Goal: Check status: Check status

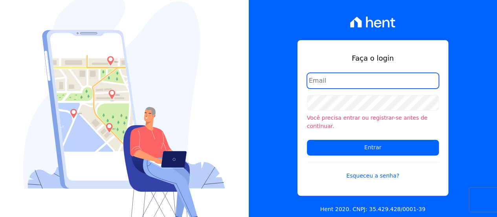
click at [342, 88] on input "email" at bounding box center [373, 81] width 132 height 16
type input "eduardo@fronteimoveis.com.br"
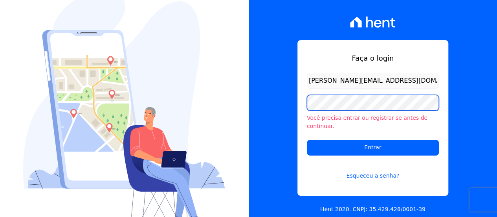
click at [307, 140] on input "Entrar" at bounding box center [373, 148] width 132 height 16
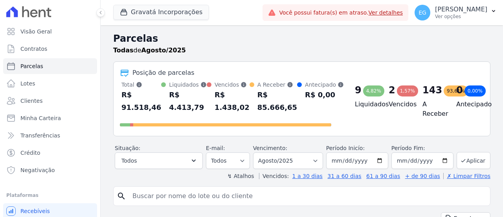
select select
click at [48, 121] on span "Minha Carteira" at bounding box center [40, 118] width 40 height 8
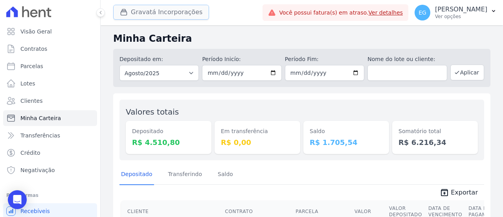
click at [128, 19] on button "Gravatá Incorporações" at bounding box center [161, 12] width 96 height 15
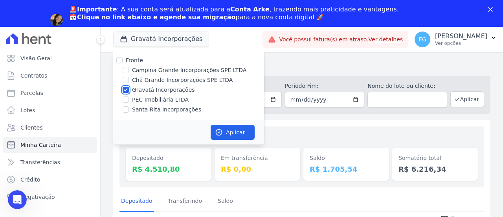
click at [123, 88] on input "Gravatá Incorporações" at bounding box center [126, 89] width 6 height 6
checkbox input "false"
click at [126, 68] on input "Campina Grande Incorporações SPE LTDA" at bounding box center [126, 70] width 6 height 6
checkbox input "true"
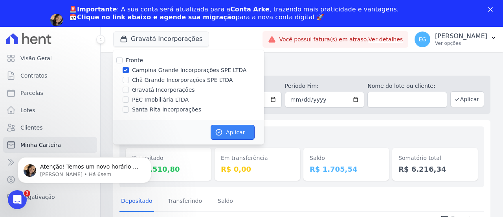
click at [224, 130] on button "Aplicar" at bounding box center [233, 132] width 44 height 15
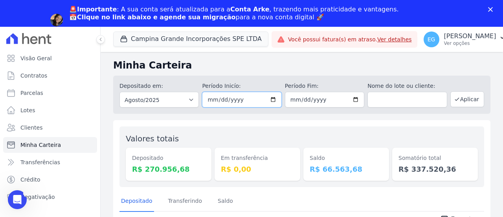
click at [225, 97] on input "2025-08-01" at bounding box center [241, 100] width 79 height 16
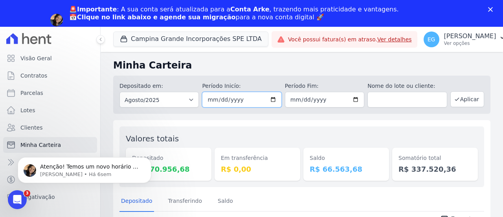
click at [272, 98] on input "2025-08-01" at bounding box center [241, 100] width 79 height 16
type input "[DATE]"
click at [352, 99] on input "2025-08-31" at bounding box center [324, 100] width 79 height 16
type input "[DATE]"
click at [460, 95] on button "Aplicar" at bounding box center [467, 99] width 34 height 16
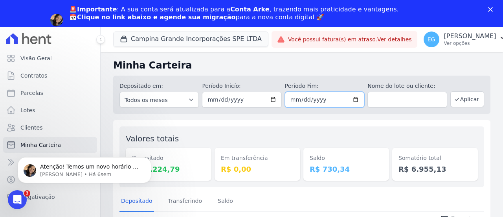
click at [351, 97] on input "[DATE]" at bounding box center [324, 100] width 79 height 16
type input "[DATE]"
click at [472, 105] on button "Aplicar" at bounding box center [467, 99] width 34 height 16
click at [184, 40] on button "Campina Grande Incorporações SPE LTDA" at bounding box center [190, 38] width 155 height 15
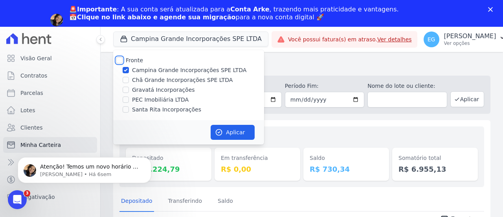
click at [120, 62] on input "Fronte" at bounding box center [119, 60] width 6 height 6
checkbox input "true"
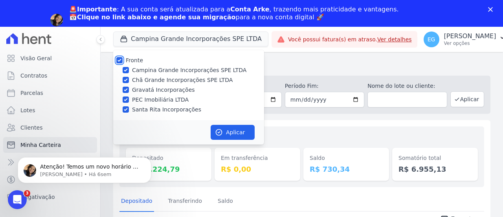
checkbox input "true"
click at [228, 130] on button "Aplicar" at bounding box center [233, 132] width 44 height 15
